Goal: Task Accomplishment & Management: Manage account settings

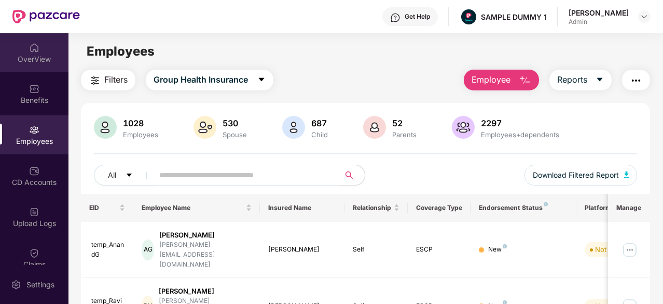
click at [29, 54] on div "OverView" at bounding box center [34, 59] width 68 height 10
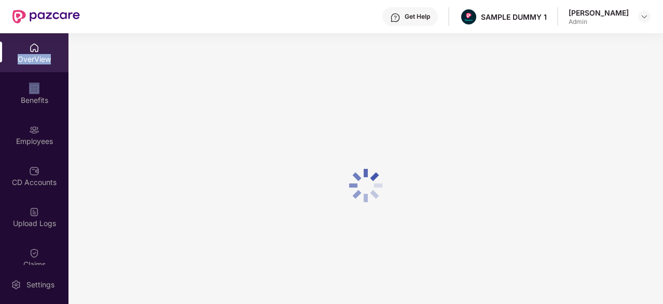
click at [29, 54] on div "OverView" at bounding box center [34, 59] width 68 height 10
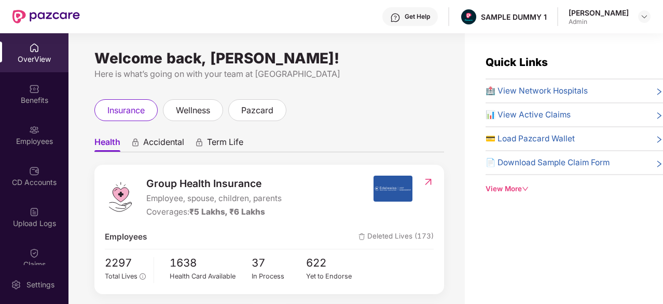
click at [323, 85] on div "Welcome back, [PERSON_NAME]! Here is what’s going on with your team at Pazcare …" at bounding box center [266, 174] width 396 height 283
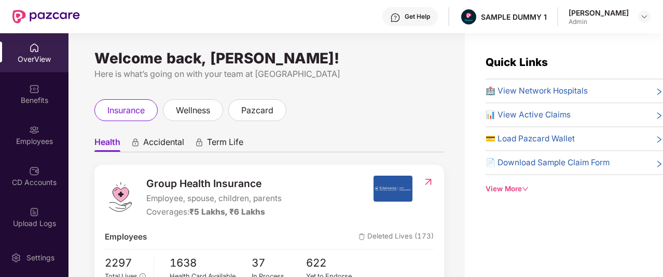
click at [423, 17] on div "Get Help" at bounding box center [417, 16] width 25 height 8
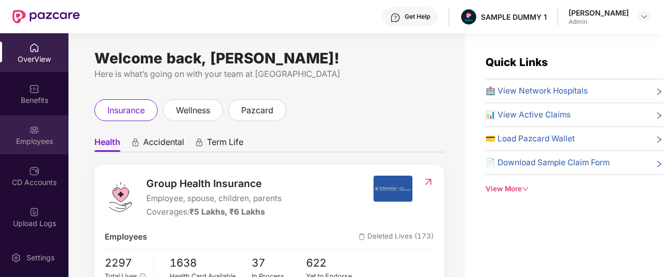
click at [34, 134] on img at bounding box center [34, 130] width 10 height 10
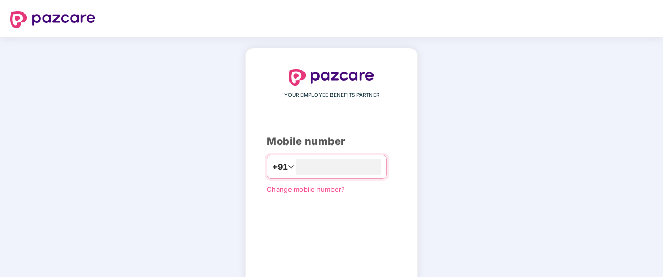
type input "**********"
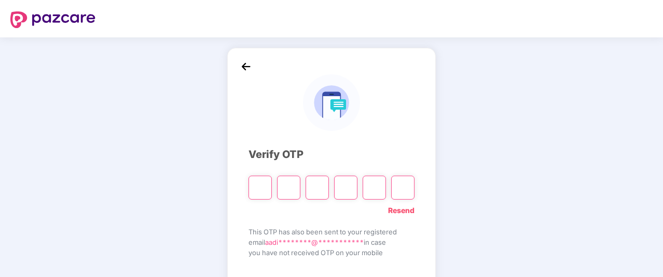
type input "*"
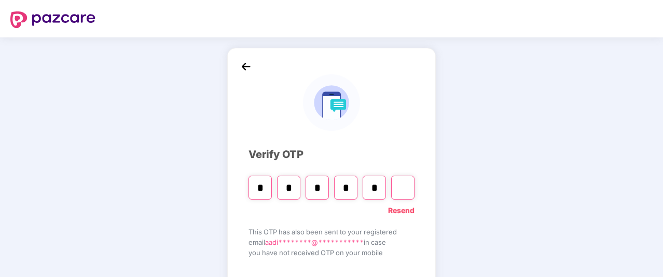
type input "*"
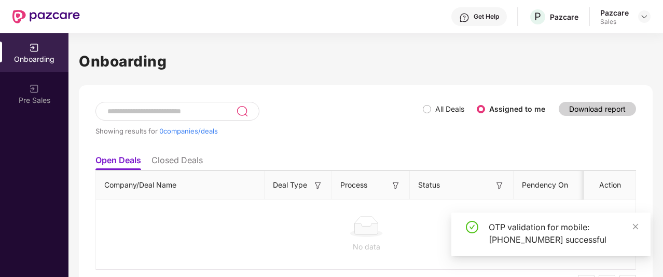
click at [619, 19] on div "Sales" at bounding box center [614, 22] width 29 height 8
click at [650, 16] on div at bounding box center [644, 16] width 12 height 12
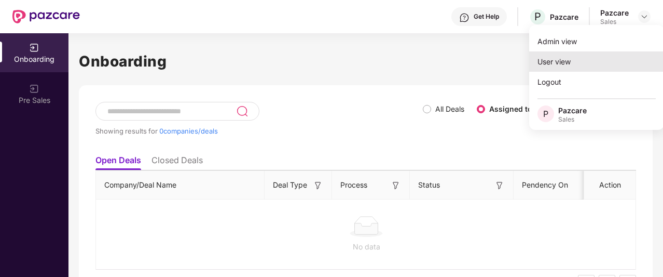
click at [578, 54] on div "User view" at bounding box center [596, 61] width 135 height 20
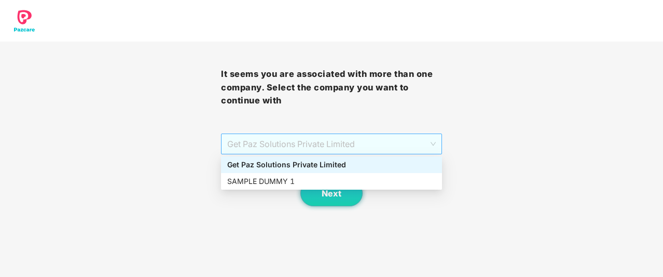
click at [347, 138] on span "Get Paz Solutions Private Limited" at bounding box center [331, 144] width 209 height 20
click at [318, 177] on div "SAMPLE DUMMY 1" at bounding box center [331, 180] width 209 height 11
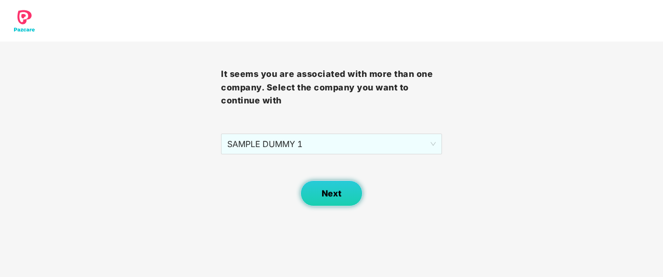
click at [323, 195] on span "Next" at bounding box center [332, 193] width 20 height 10
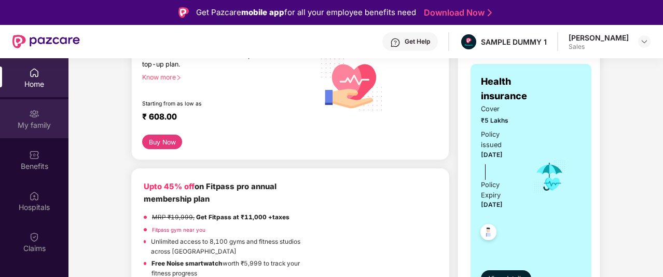
scroll to position [171, 0]
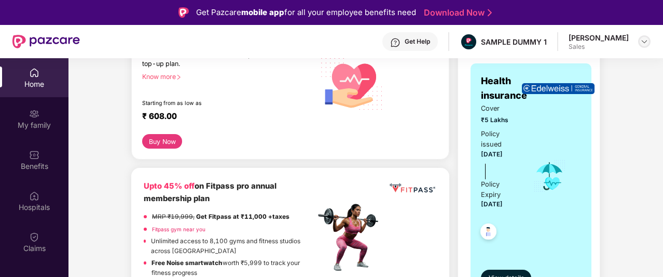
click at [644, 44] on img at bounding box center [644, 41] width 8 height 8
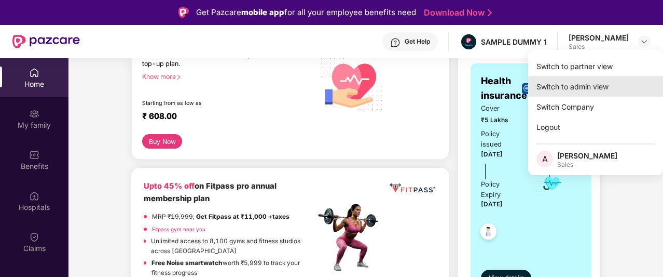
click at [534, 86] on div "Switch to admin view" at bounding box center [595, 86] width 135 height 20
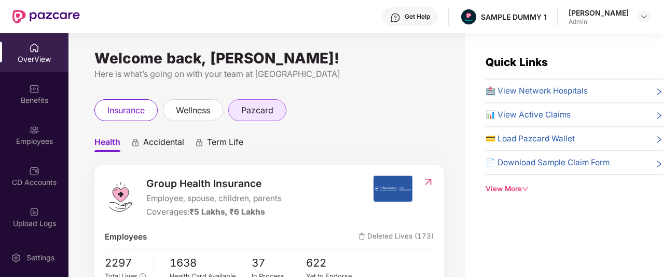
click at [273, 107] on span "pazcard" at bounding box center [257, 110] width 32 height 13
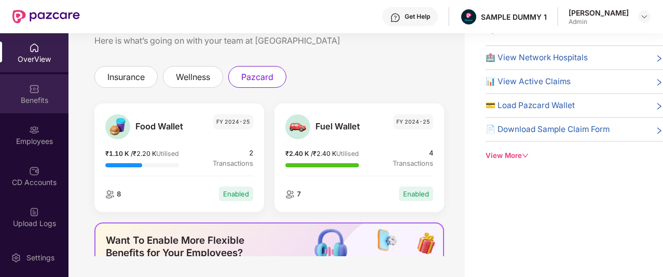
click at [6, 85] on div "Benefits" at bounding box center [34, 93] width 68 height 39
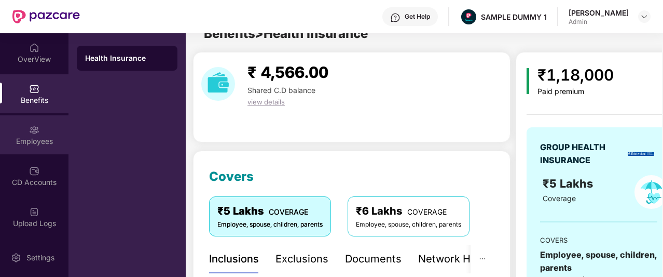
scroll to position [33, 0]
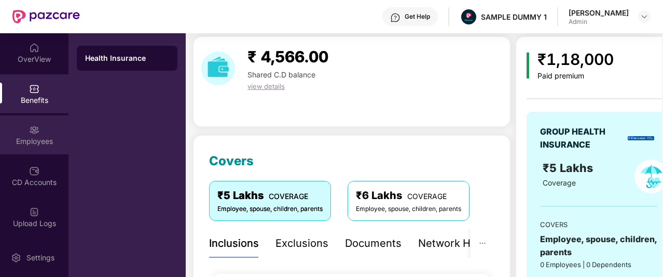
click at [34, 151] on div "Employees" at bounding box center [34, 134] width 68 height 39
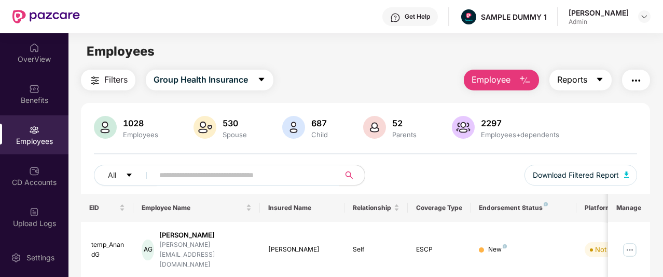
click at [575, 80] on span "Reports" at bounding box center [572, 79] width 30 height 13
click at [578, 86] on button "Reports" at bounding box center [580, 80] width 62 height 21
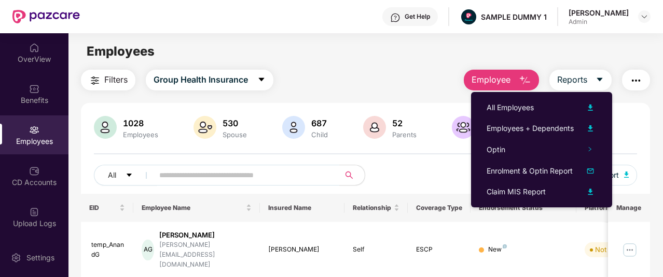
click at [35, 131] on img at bounding box center [34, 130] width 10 height 10
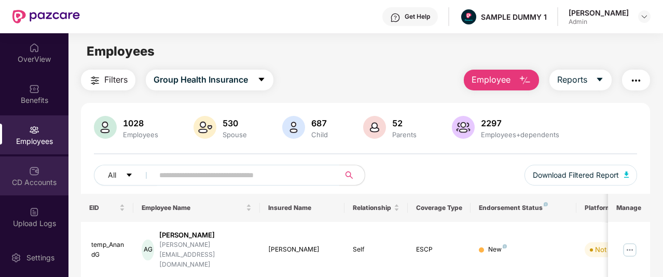
click at [31, 167] on img at bounding box center [34, 171] width 10 height 10
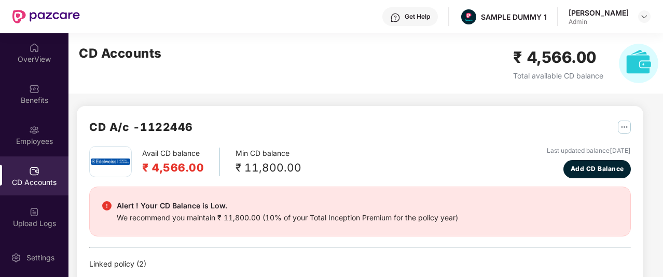
scroll to position [59, 0]
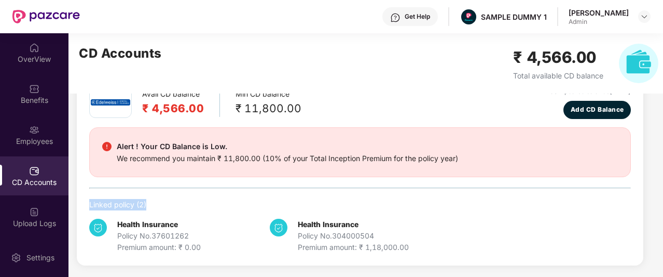
drag, startPoint x: 88, startPoint y: 202, endPoint x: 146, endPoint y: 204, distance: 57.6
click at [146, 204] on div "CD A/c - 1122446 Avail CD balance ₹ 4,566.00 Min CD balance ₹ 11,800.00 Last up…" at bounding box center [360, 156] width 567 height 218
click at [146, 204] on div "Linked policy ( 2 )" at bounding box center [360, 204] width 542 height 11
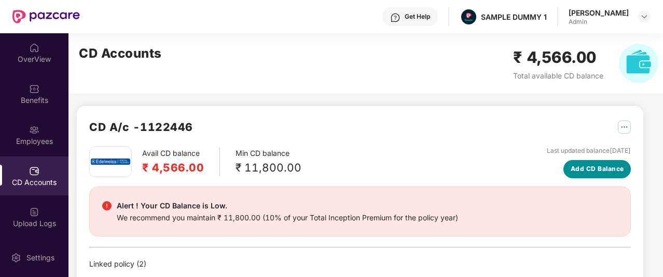
click at [615, 171] on span "Add CD Balance" at bounding box center [597, 169] width 53 height 10
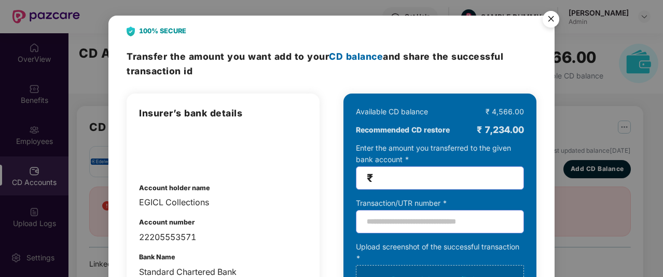
click at [549, 13] on img "Close" at bounding box center [550, 20] width 29 height 29
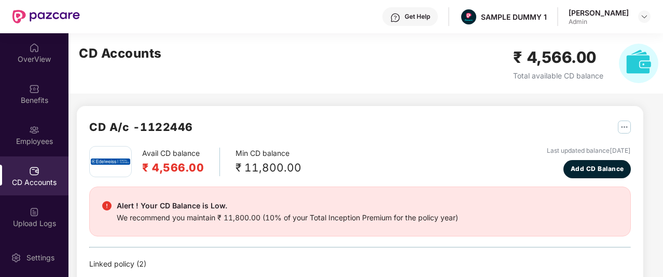
click at [327, 137] on div "CD A/c - 1122446" at bounding box center [360, 131] width 542 height 27
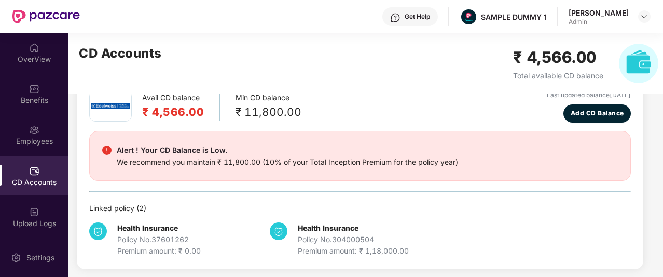
scroll to position [59, 0]
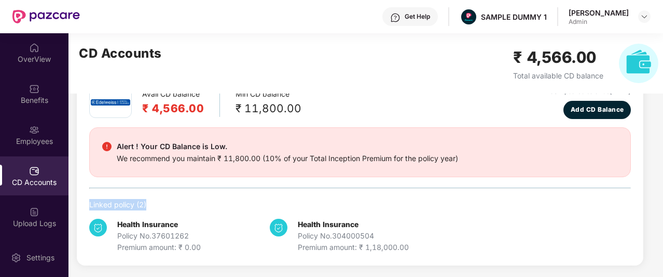
drag, startPoint x: 87, startPoint y: 204, endPoint x: 151, endPoint y: 206, distance: 63.8
click at [151, 206] on div "CD A/c - 1122446 Avail CD balance ₹ 4,566.00 Min CD balance ₹ 11,800.00 Last up…" at bounding box center [360, 156] width 567 height 218
click at [221, 219] on div "Health Insurance Policy No. 37601262 Premium amount: ₹ 0.00" at bounding box center [179, 235] width 181 height 34
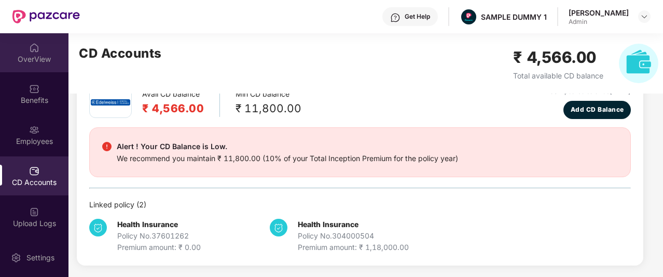
click at [29, 66] on div "OverView" at bounding box center [34, 52] width 68 height 39
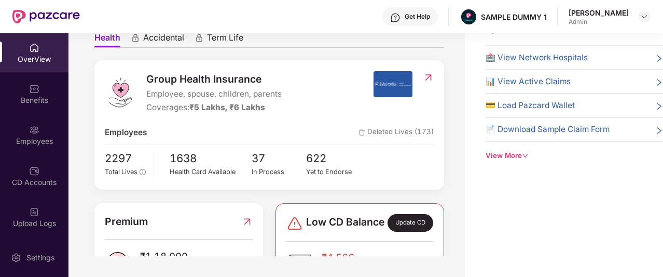
scroll to position [72, 0]
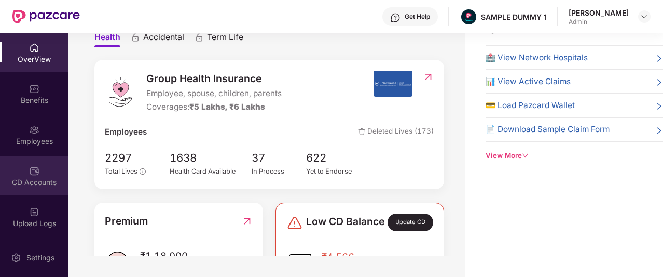
click at [39, 167] on div "CD Accounts" at bounding box center [34, 175] width 68 height 39
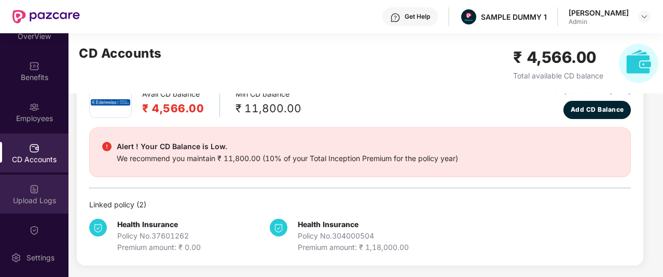
scroll to position [77, 0]
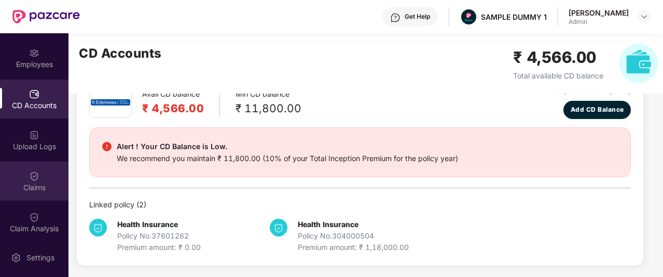
click at [33, 189] on div "Claims" at bounding box center [34, 187] width 68 height 10
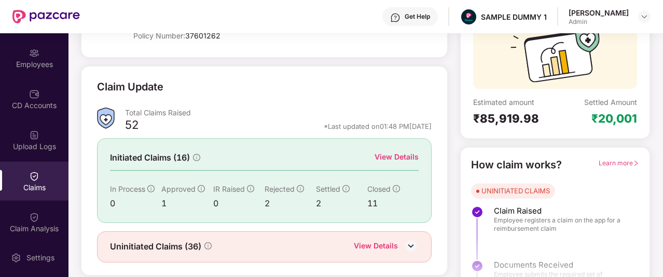
scroll to position [129, 0]
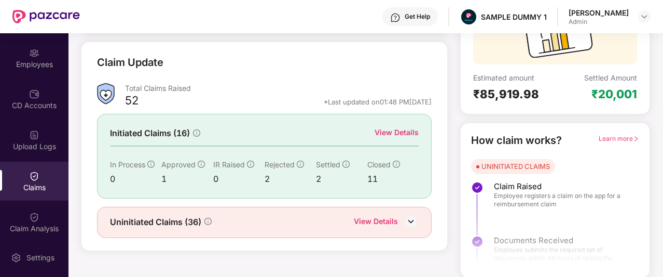
click at [375, 128] on div "View Details" at bounding box center [397, 132] width 44 height 11
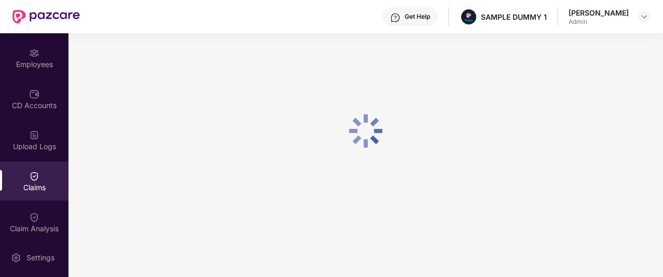
scroll to position [48, 0]
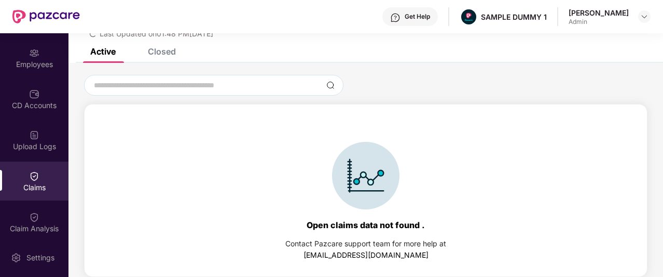
click at [169, 57] on div "Closed" at bounding box center [154, 51] width 44 height 23
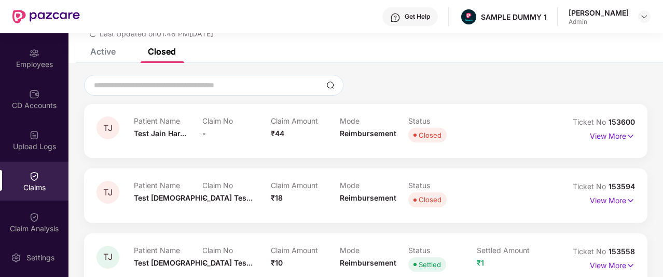
scroll to position [129, 0]
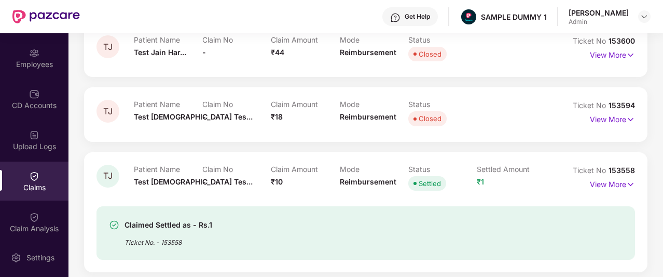
click at [24, 188] on div "Claims" at bounding box center [34, 187] width 68 height 10
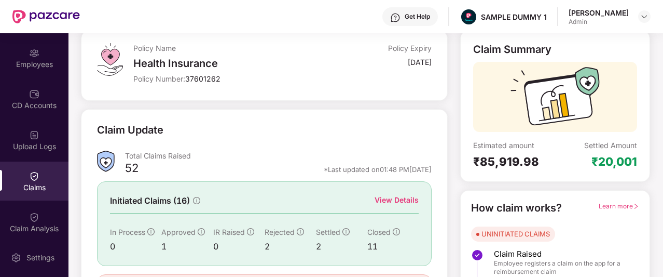
scroll to position [62, 0]
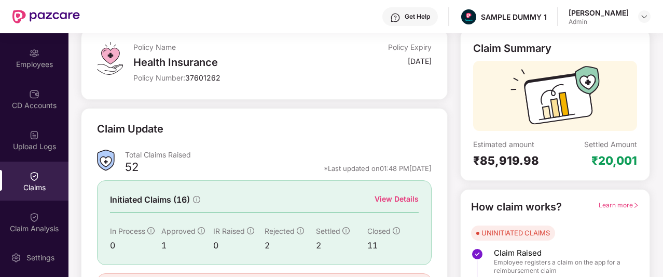
click at [419, 21] on div "Get Help" at bounding box center [410, 16] width 56 height 19
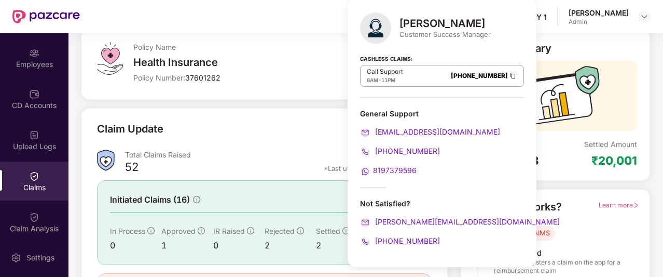
click at [312, 57] on div "Health Insurance" at bounding box center [232, 62] width 199 height 12
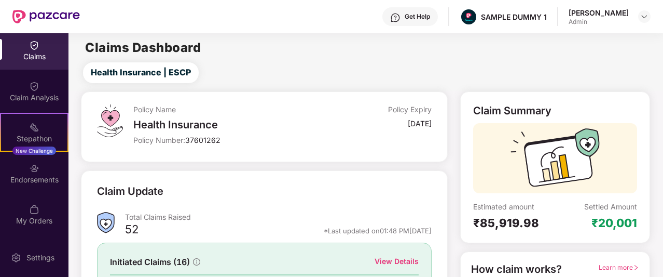
scroll to position [213, 0]
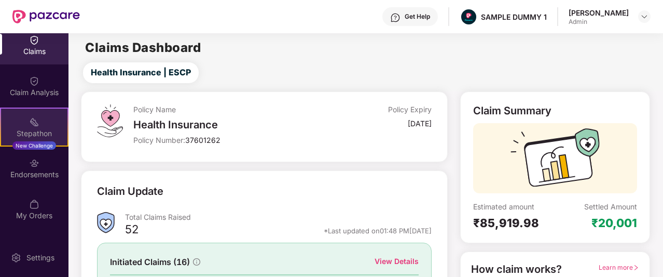
click at [23, 128] on div "Stepathon" at bounding box center [34, 133] width 66 height 10
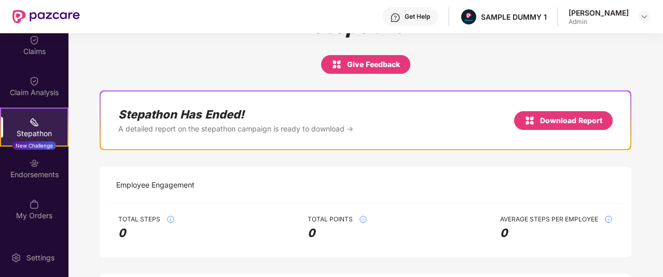
scroll to position [38, 0]
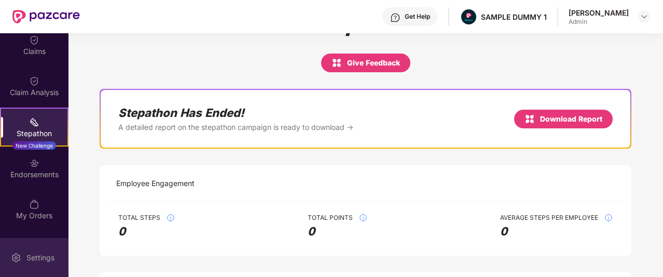
click at [19, 253] on img at bounding box center [16, 257] width 10 height 10
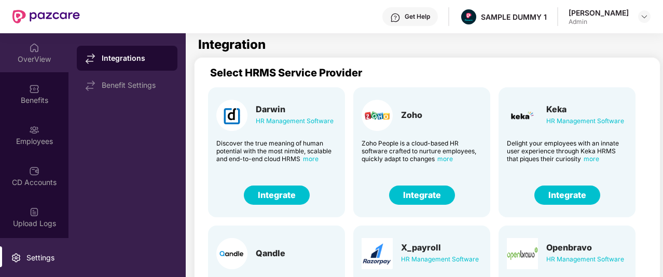
click at [19, 54] on div "OverView" at bounding box center [34, 59] width 68 height 10
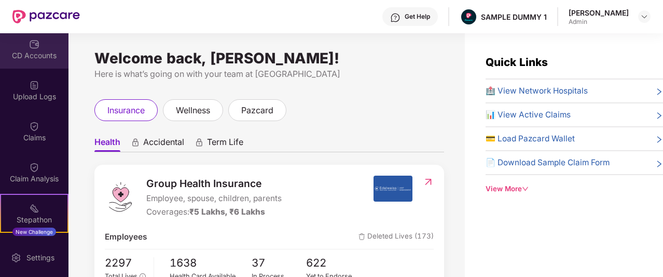
scroll to position [130, 0]
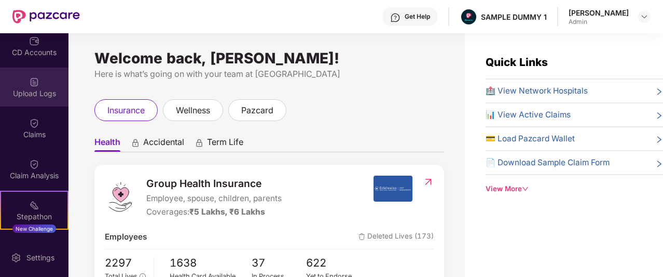
click at [38, 89] on div "Upload Logs" at bounding box center [34, 93] width 68 height 10
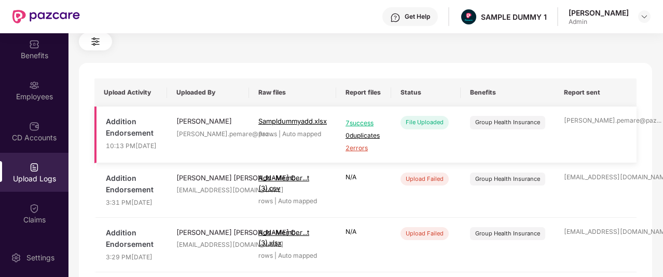
scroll to position [0, 0]
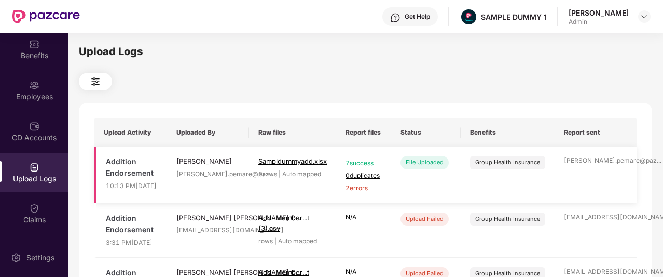
click at [366, 168] on span "7 success" at bounding box center [364, 163] width 36 height 10
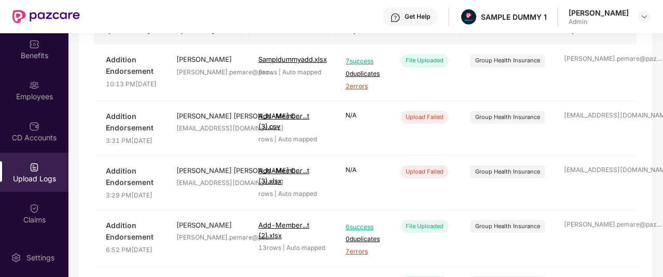
scroll to position [0, 0]
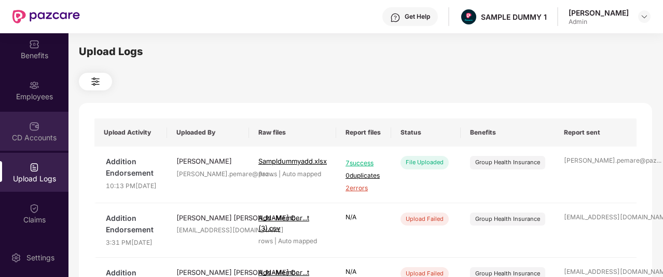
click at [34, 136] on div "CD Accounts" at bounding box center [34, 137] width 68 height 10
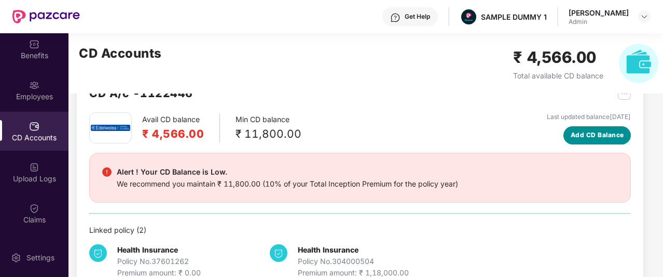
scroll to position [7, 0]
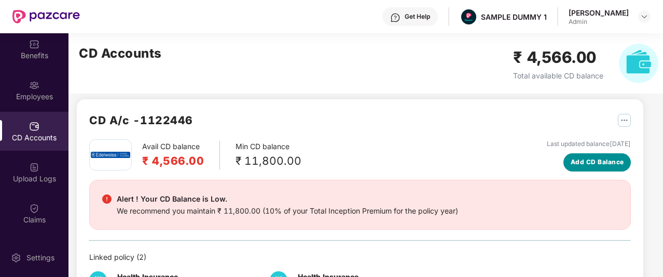
click at [591, 163] on span "Add CD Balance" at bounding box center [597, 162] width 53 height 10
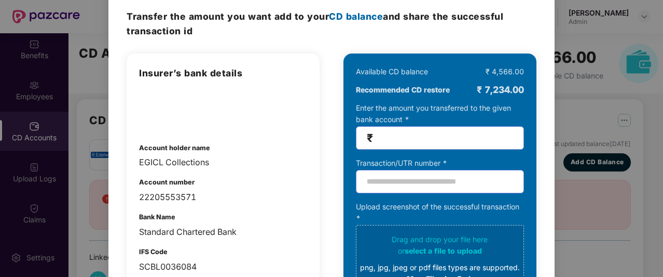
scroll to position [0, 0]
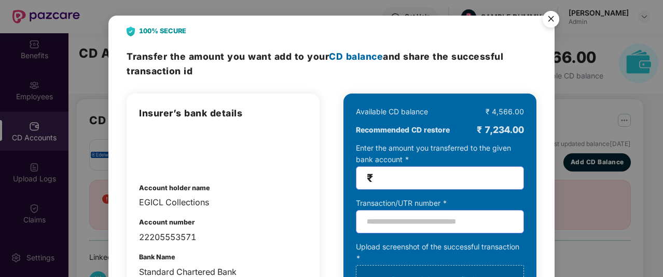
click at [554, 15] on img "Close" at bounding box center [550, 20] width 29 height 29
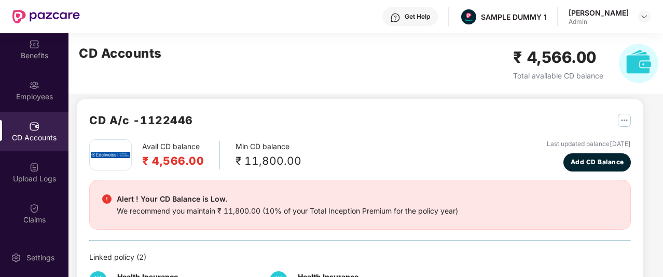
click at [521, 153] on div "Avail CD balance ₹ 4,566.00 Min CD balance ₹ 11,800.00 Last updated balance 23 …" at bounding box center [360, 155] width 542 height 32
click at [609, 164] on span "Add CD Balance" at bounding box center [597, 162] width 53 height 10
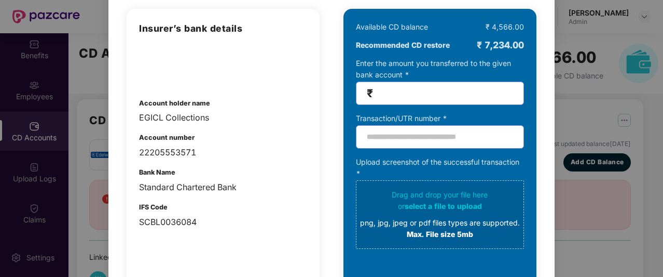
scroll to position [85, 0]
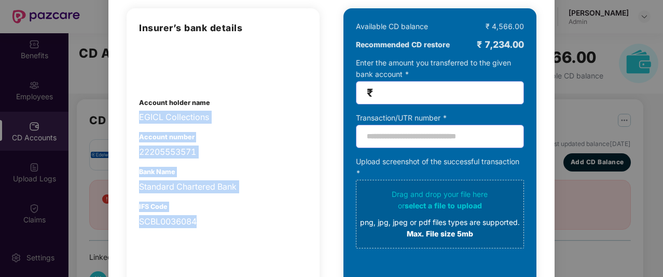
drag, startPoint x: 140, startPoint y: 114, endPoint x: 197, endPoint y: 229, distance: 129.0
click at [197, 229] on div "Insurer’s bank details Account holder name EGICL Collections Account number 222…" at bounding box center [223, 174] width 193 height 332
click at [197, 163] on div "Insurer’s bank details Account holder name EGICL Collections Account number 222…" at bounding box center [223, 124] width 168 height 207
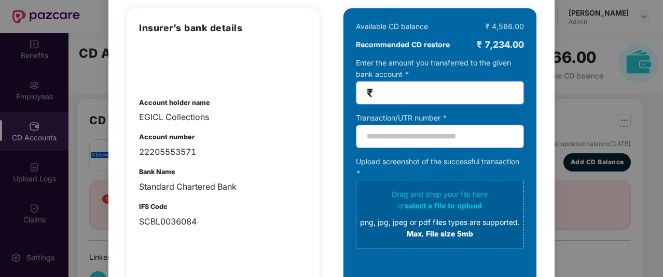
click at [397, 94] on input "number" at bounding box center [444, 93] width 138 height 12
click at [400, 142] on input "text" at bounding box center [440, 136] width 168 height 23
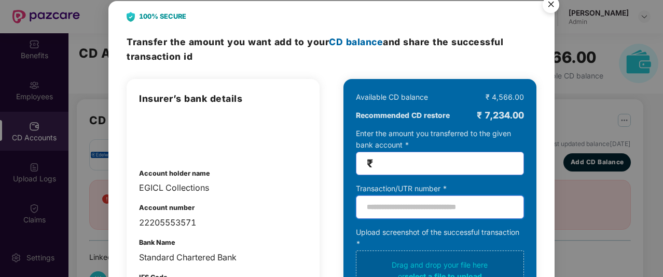
scroll to position [8, 0]
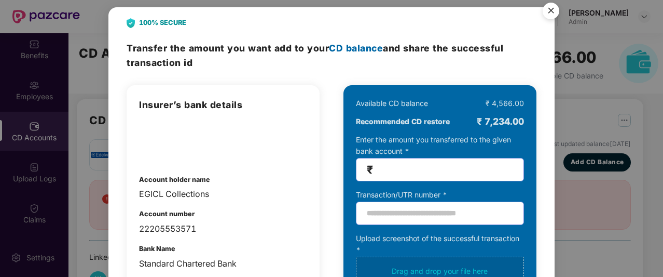
click at [551, 9] on img "Close" at bounding box center [550, 12] width 29 height 29
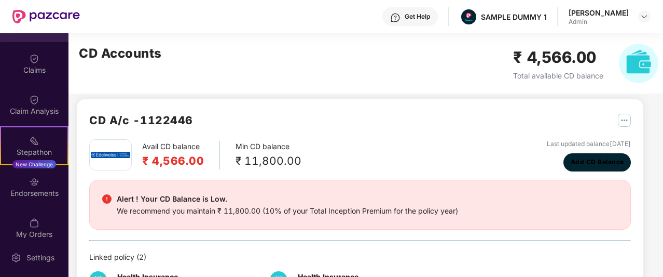
scroll to position [195, 0]
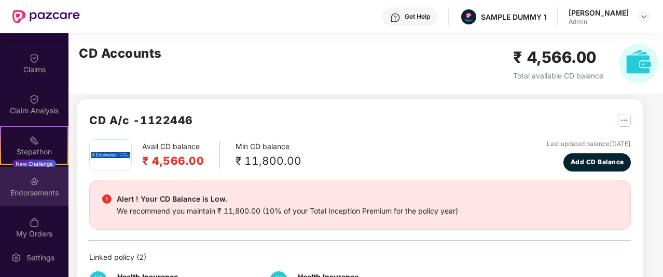
click at [29, 196] on div "Endorsements" at bounding box center [34, 192] width 68 height 10
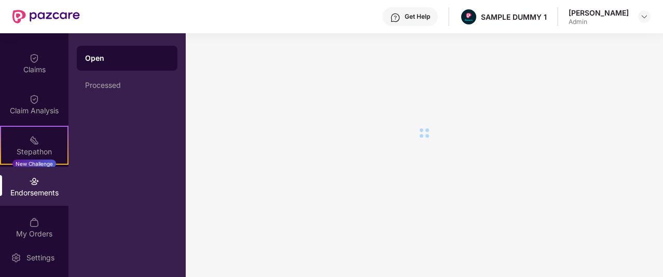
scroll to position [0, 0]
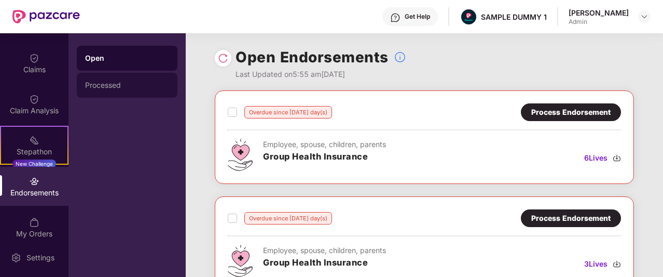
click at [130, 86] on div "Processed" at bounding box center [127, 85] width 84 height 8
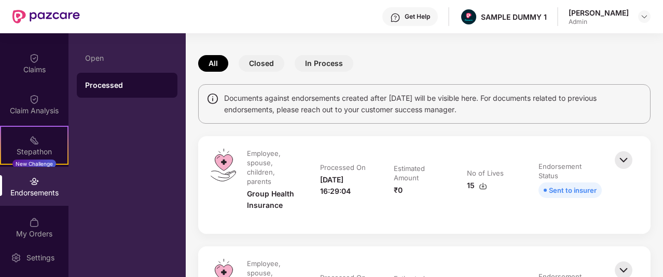
scroll to position [32, 0]
click at [623, 151] on img at bounding box center [623, 159] width 23 height 23
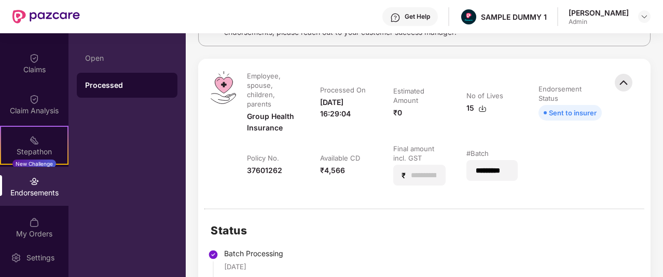
scroll to position [129, 0]
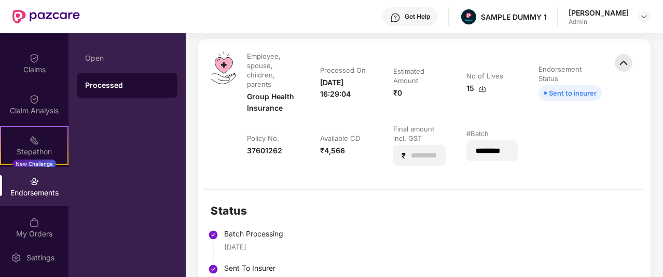
click at [619, 61] on img at bounding box center [623, 62] width 23 height 23
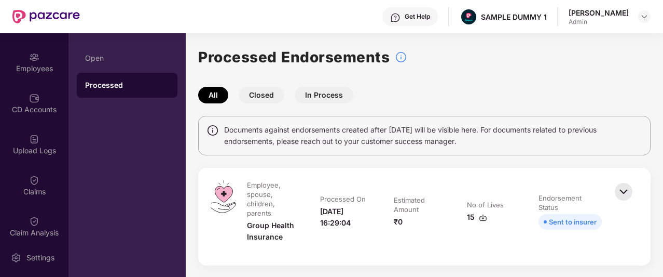
scroll to position [123, 0]
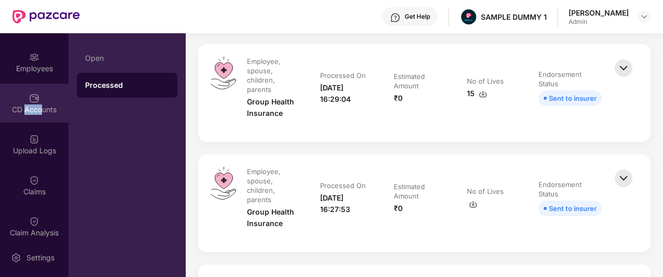
drag, startPoint x: 24, startPoint y: 105, endPoint x: 39, endPoint y: 119, distance: 20.6
click at [39, 119] on div "CD Accounts" at bounding box center [34, 103] width 68 height 39
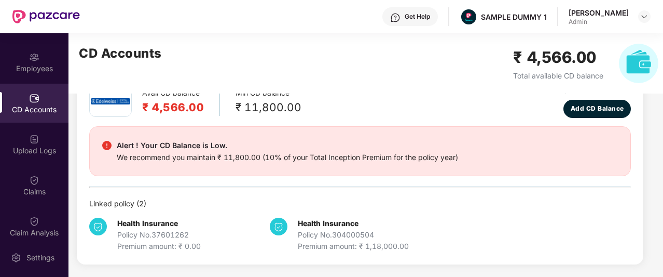
scroll to position [59, 0]
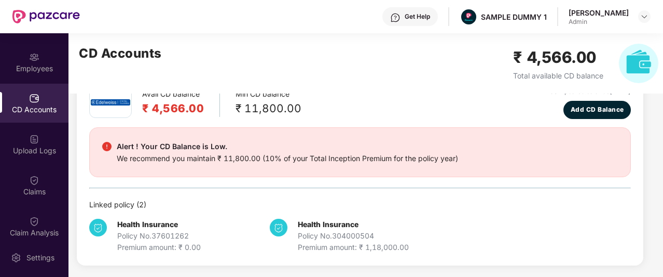
click at [39, 119] on div "CD Accounts" at bounding box center [34, 103] width 68 height 39
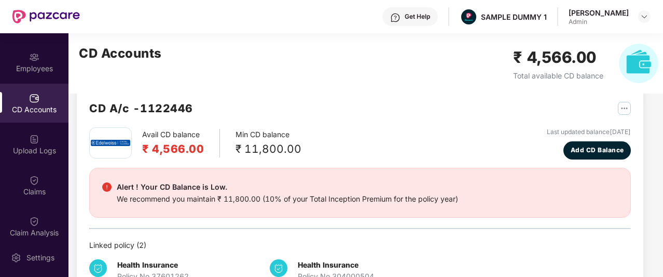
scroll to position [18, 0]
